Goal: Task Accomplishment & Management: Manage account settings

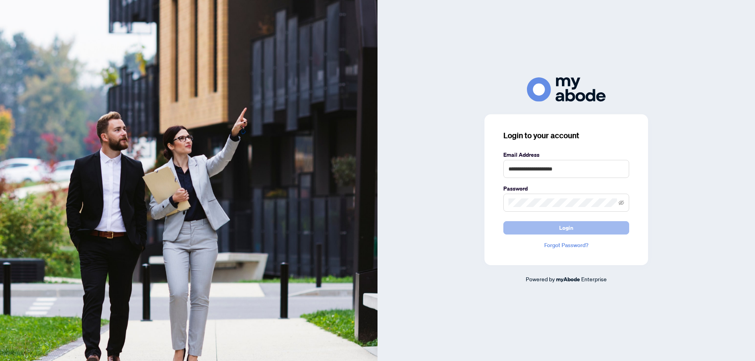
click at [562, 222] on span "Login" at bounding box center [566, 228] width 14 height 13
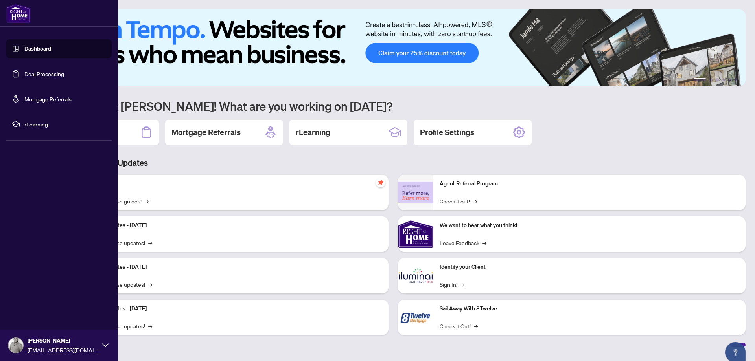
click at [24, 72] on link "Deal Processing" at bounding box center [44, 73] width 40 height 7
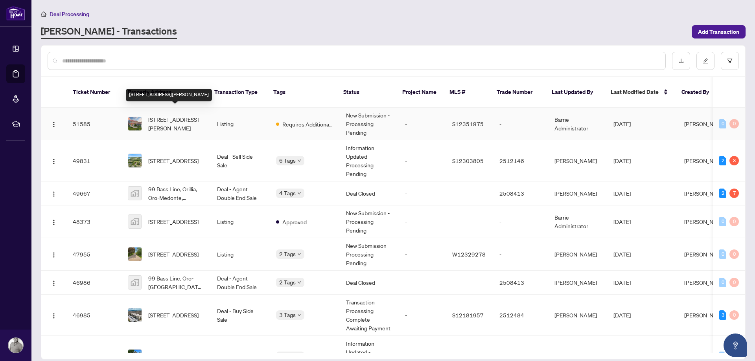
click at [177, 115] on span "[STREET_ADDRESS][PERSON_NAME]" at bounding box center [176, 123] width 56 height 17
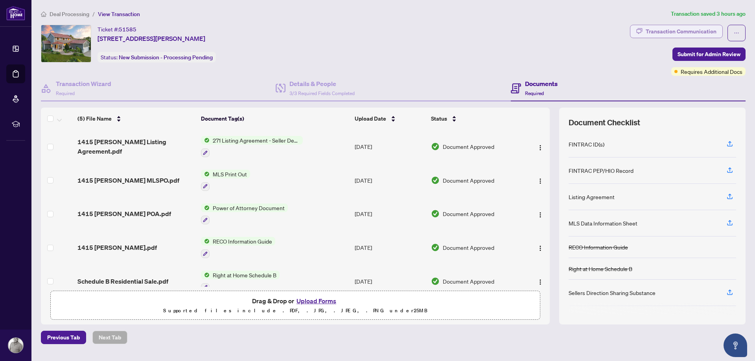
click at [688, 34] on div "Transaction Communication" at bounding box center [681, 31] width 71 height 13
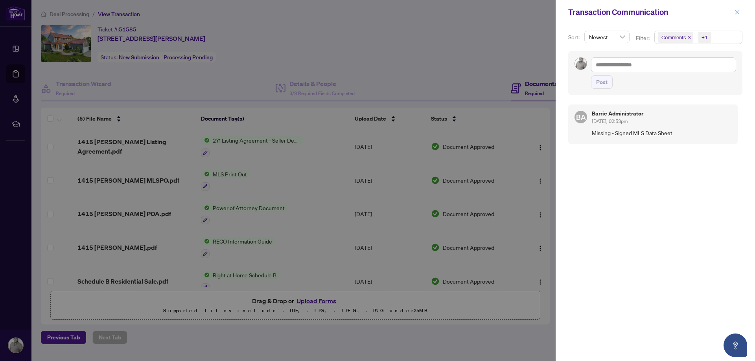
click at [737, 12] on icon "close" at bounding box center [738, 12] width 6 height 6
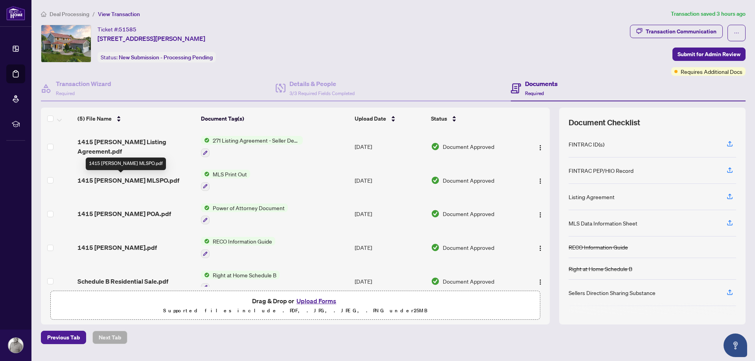
click at [131, 180] on span "1415 [PERSON_NAME] MLSPO.pdf" at bounding box center [128, 180] width 102 height 9
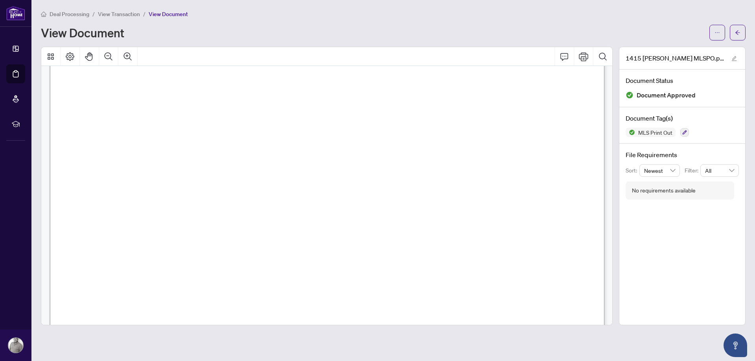
scroll to position [50, 0]
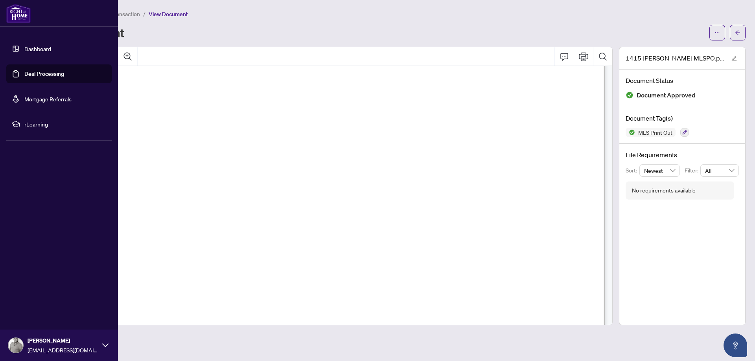
click at [25, 74] on link "Deal Processing" at bounding box center [44, 73] width 40 height 7
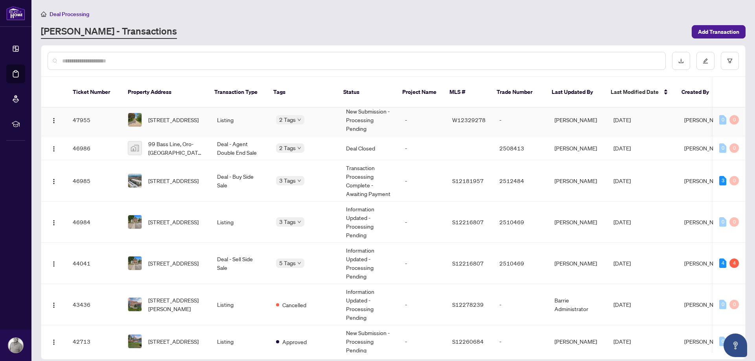
scroll to position [164, 0]
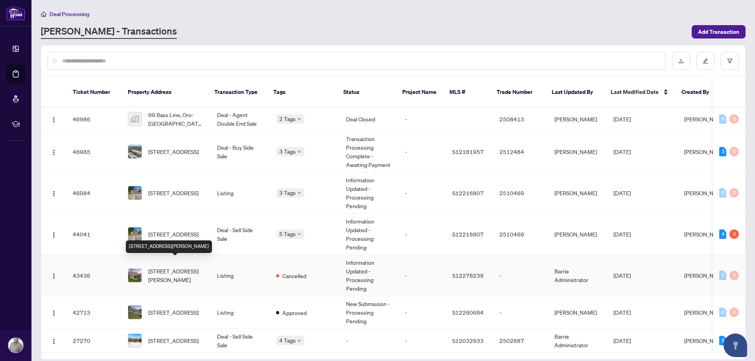
click at [167, 270] on span "[STREET_ADDRESS][PERSON_NAME]" at bounding box center [176, 275] width 56 height 17
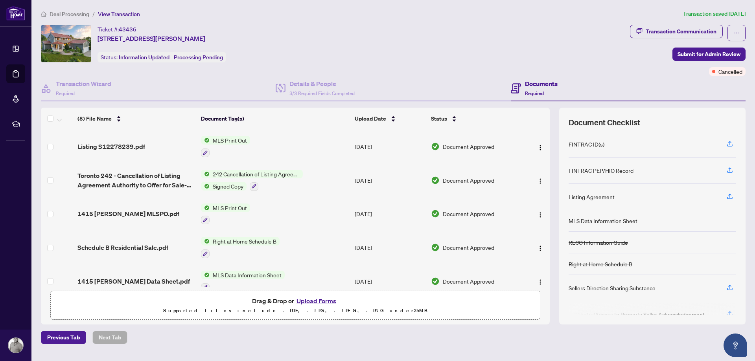
click at [223, 140] on span "MLS Print Out" at bounding box center [230, 140] width 41 height 9
click at [138, 145] on span "Listing S12278239.pdf" at bounding box center [111, 146] width 68 height 9
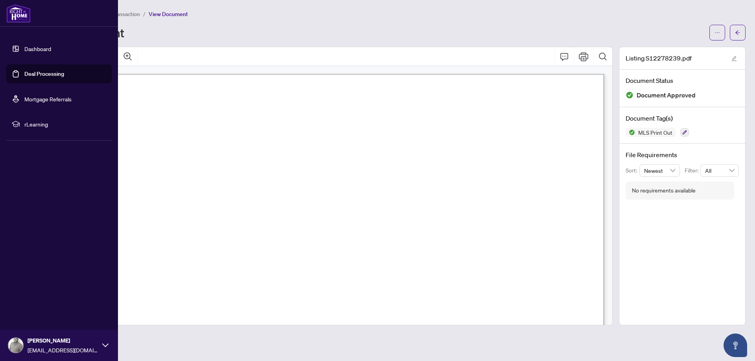
click at [24, 72] on link "Deal Processing" at bounding box center [44, 73] width 40 height 7
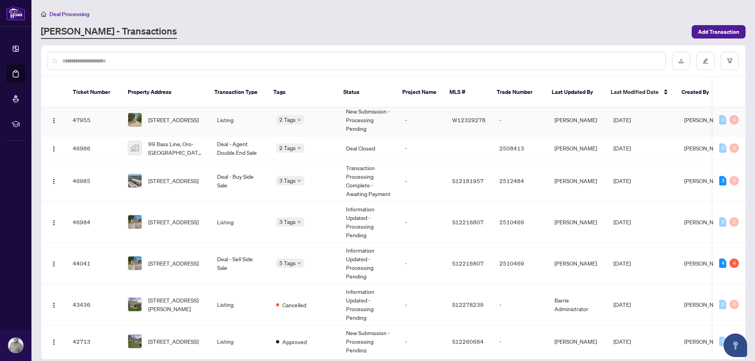
scroll to position [164, 0]
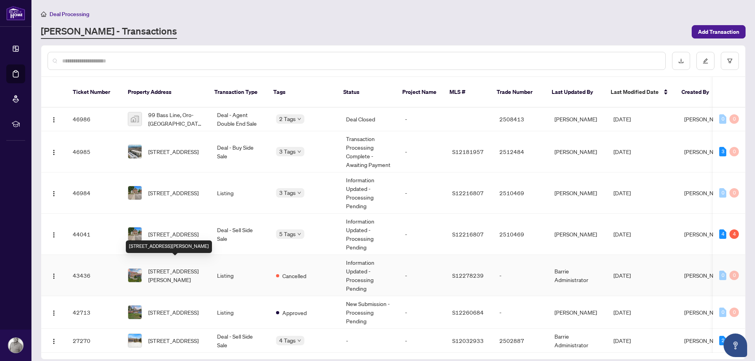
click at [180, 269] on span "[STREET_ADDRESS][PERSON_NAME]" at bounding box center [176, 275] width 56 height 17
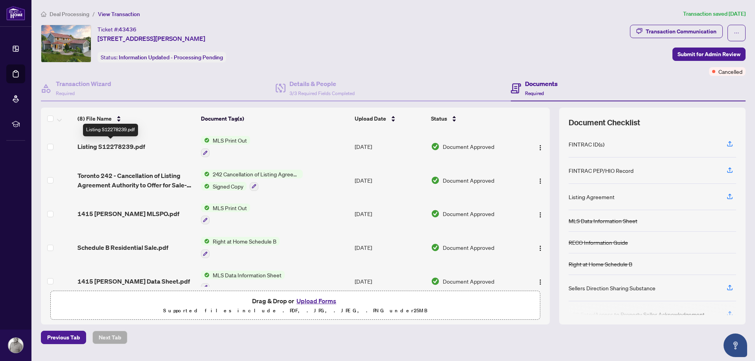
click at [127, 148] on span "Listing S12278239.pdf" at bounding box center [111, 146] width 68 height 9
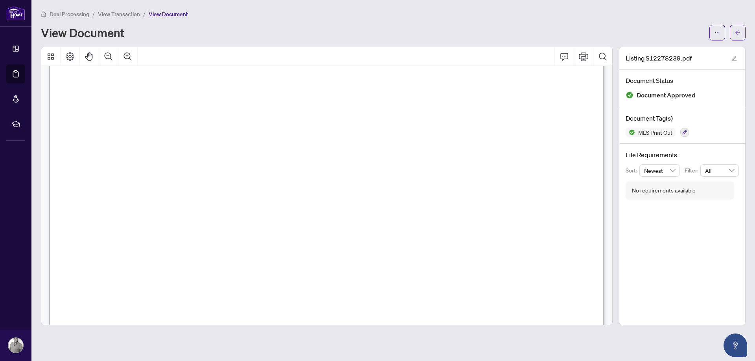
scroll to position [99, 0]
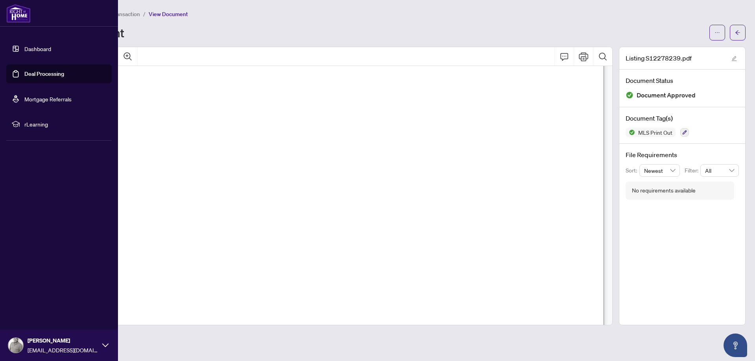
click at [24, 73] on link "Deal Processing" at bounding box center [44, 73] width 40 height 7
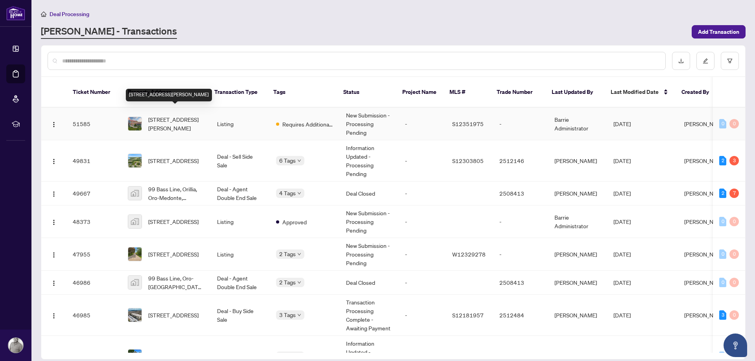
click at [181, 115] on span "[STREET_ADDRESS][PERSON_NAME]" at bounding box center [176, 123] width 56 height 17
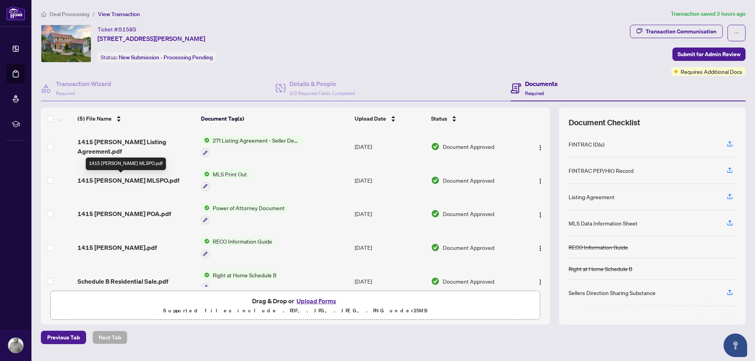
click at [153, 181] on span "1415 [PERSON_NAME] MLSPO.pdf" at bounding box center [128, 180] width 102 height 9
